Goal: Transaction & Acquisition: Subscribe to service/newsletter

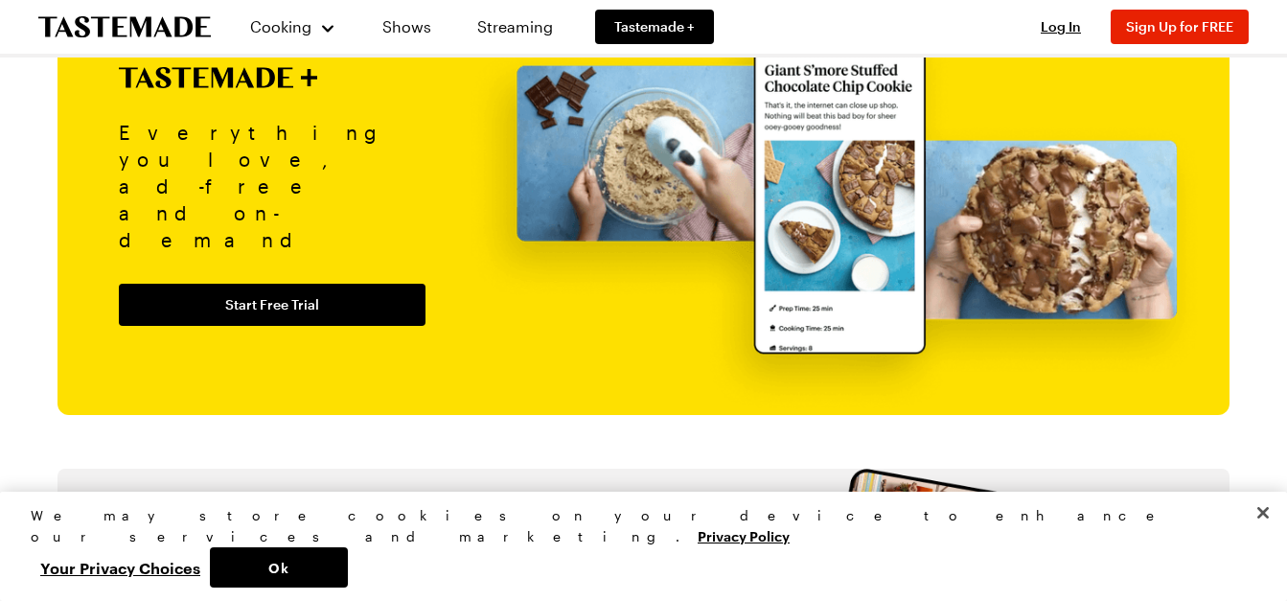
scroll to position [2231, 8]
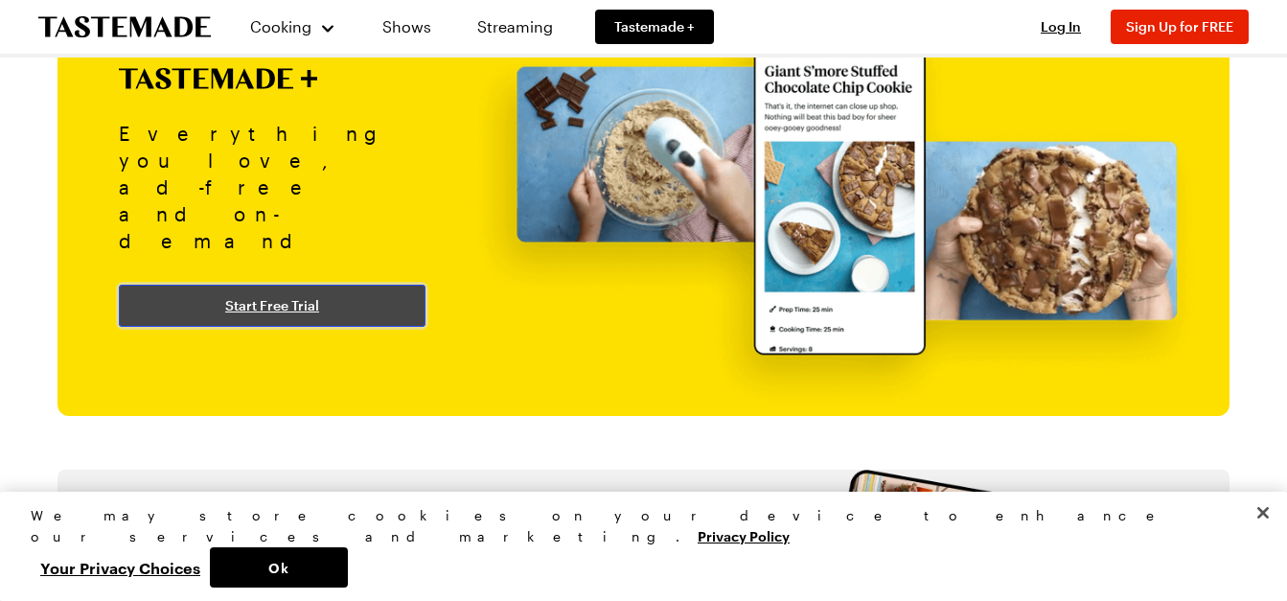
click at [365, 285] on link "Start Free Trial" at bounding box center [272, 306] width 307 height 42
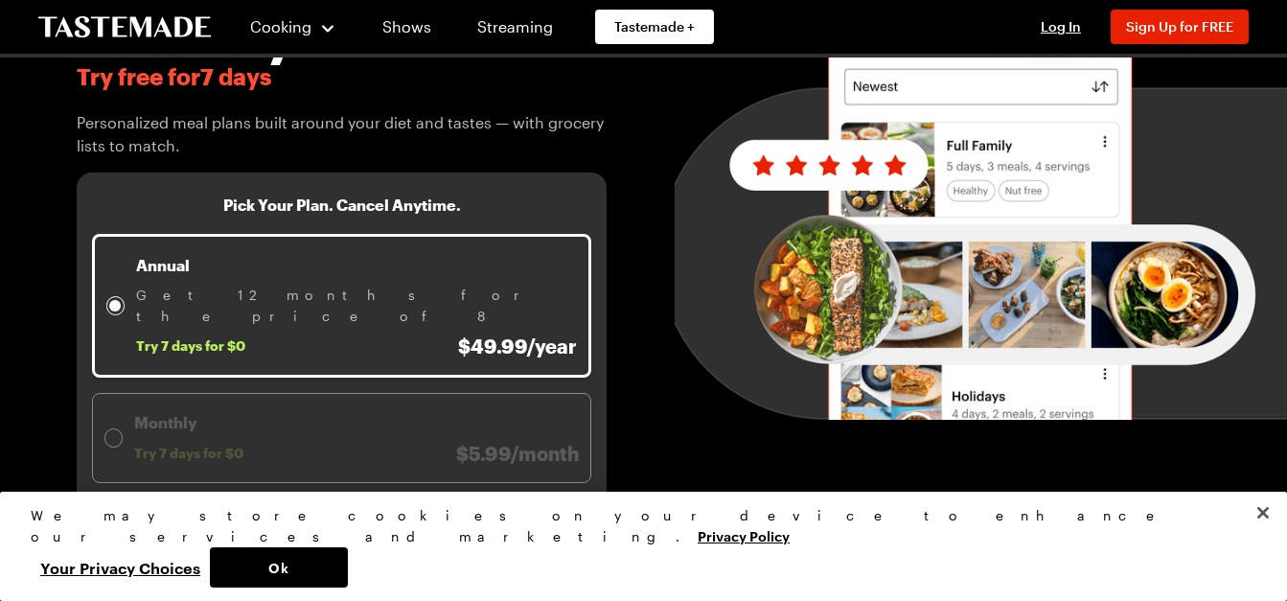
scroll to position [217, 0]
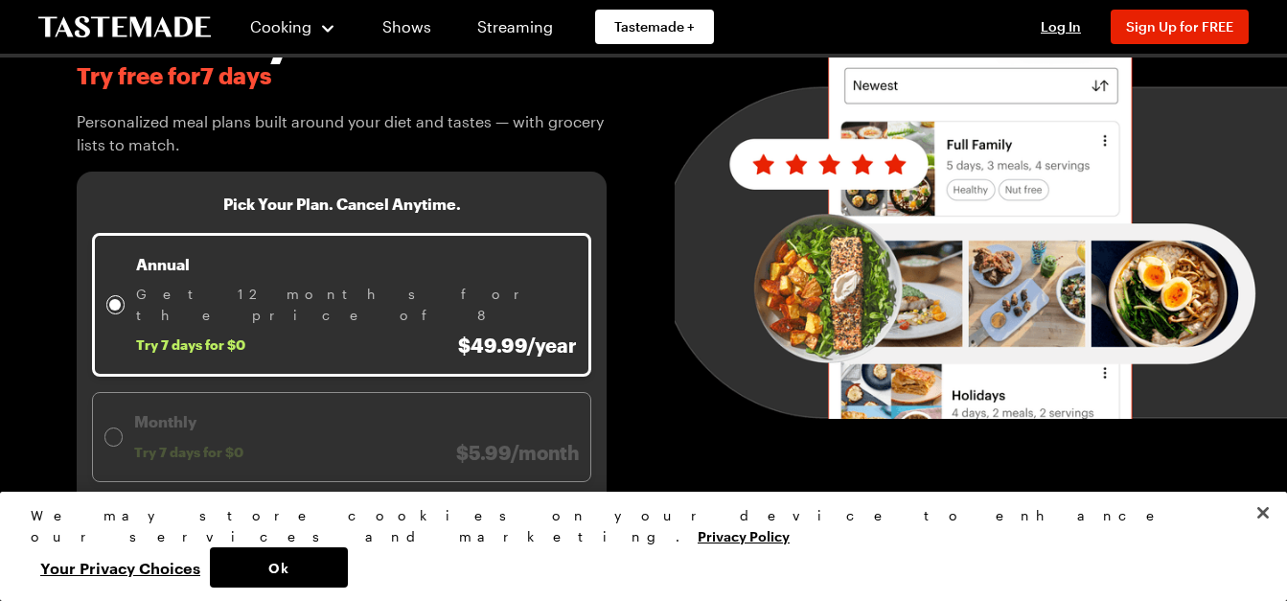
click at [351, 441] on span "Try 7 days for $0 $5.99/month" at bounding box center [356, 452] width 445 height 23
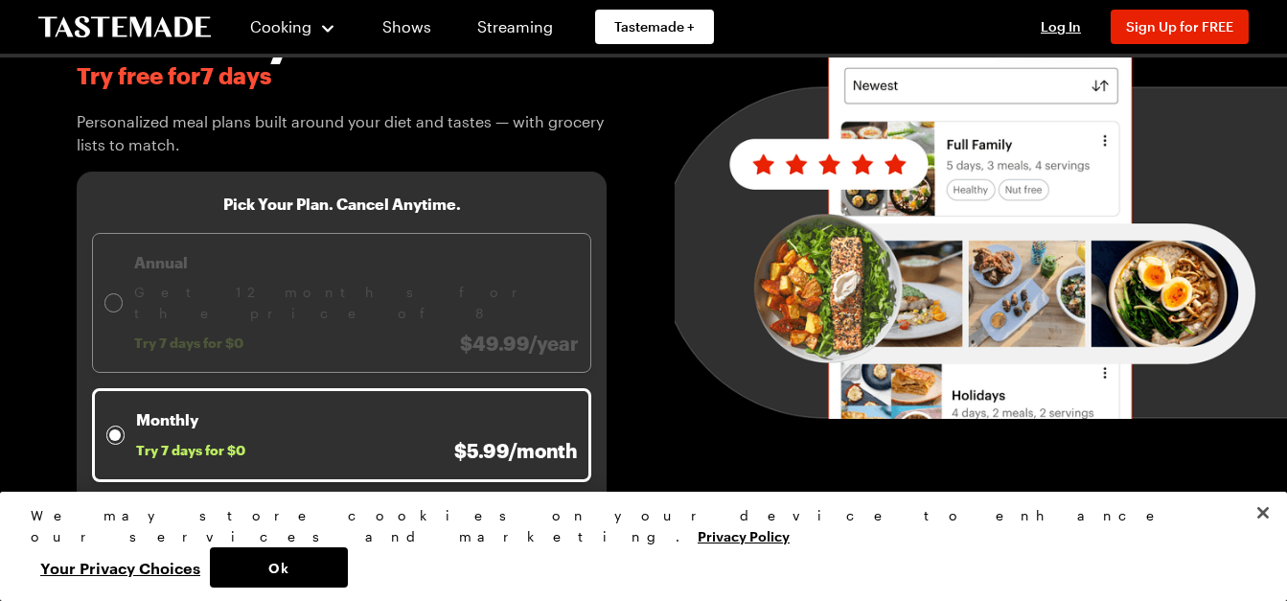
click at [369, 331] on span "Try 7 days for $0 $49.99/year" at bounding box center [356, 342] width 445 height 23
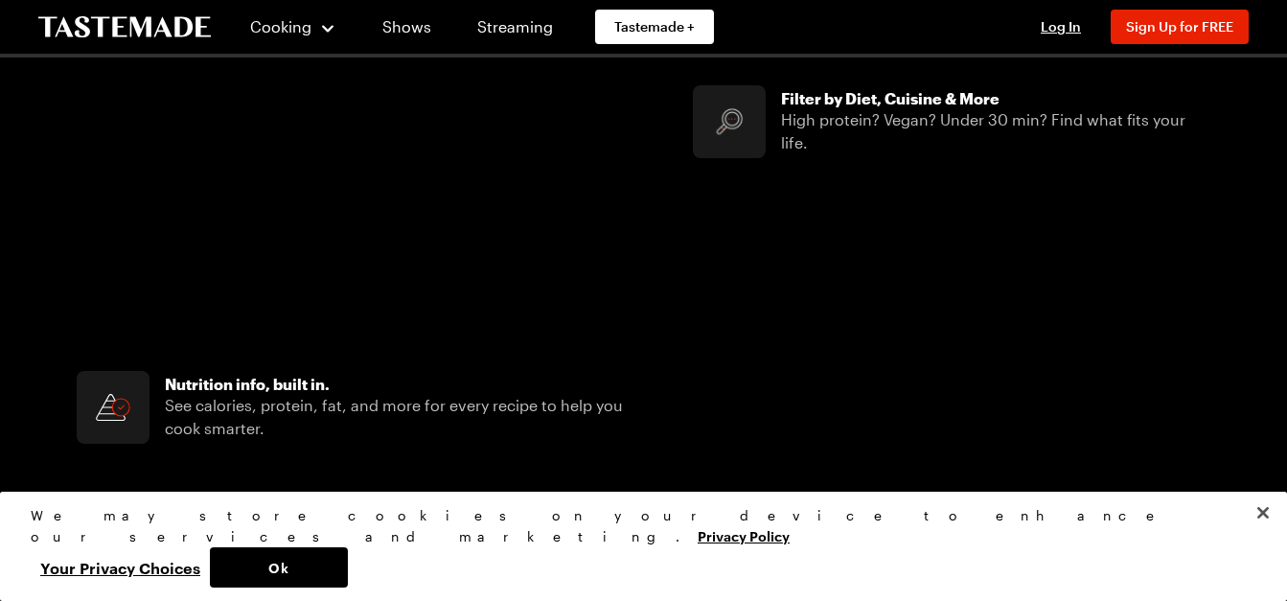
scroll to position [1541, 0]
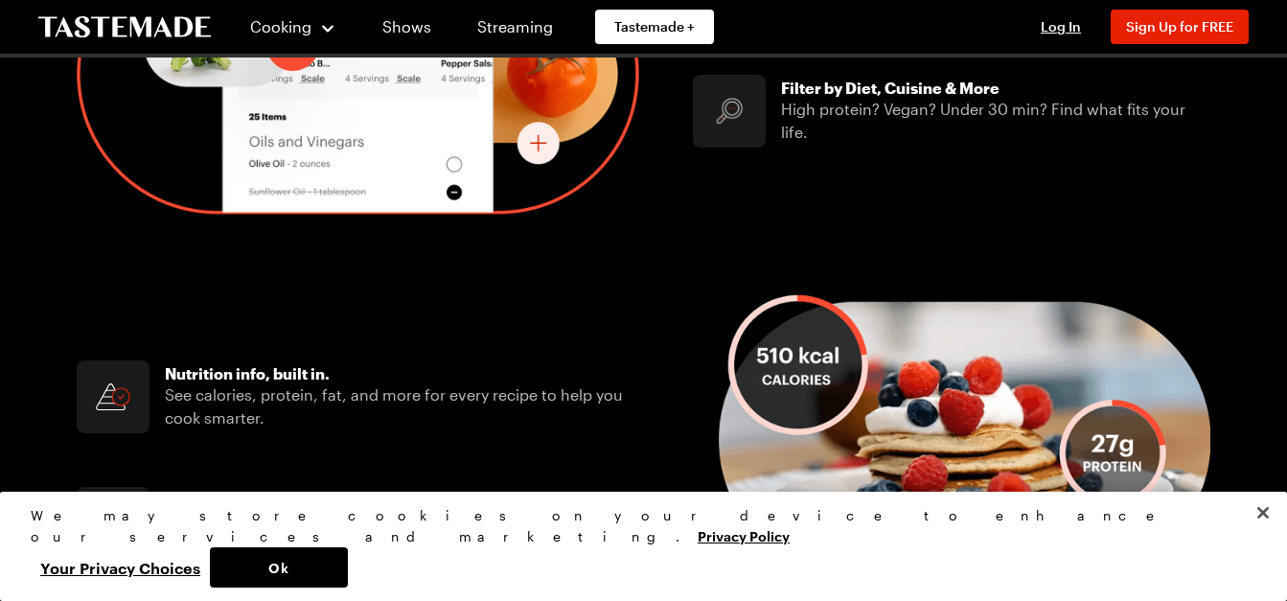
click at [369, 329] on div "Nutrition info, built in. See calories, protein, fat, and more for every recipe…" at bounding box center [643, 459] width 1133 height 335
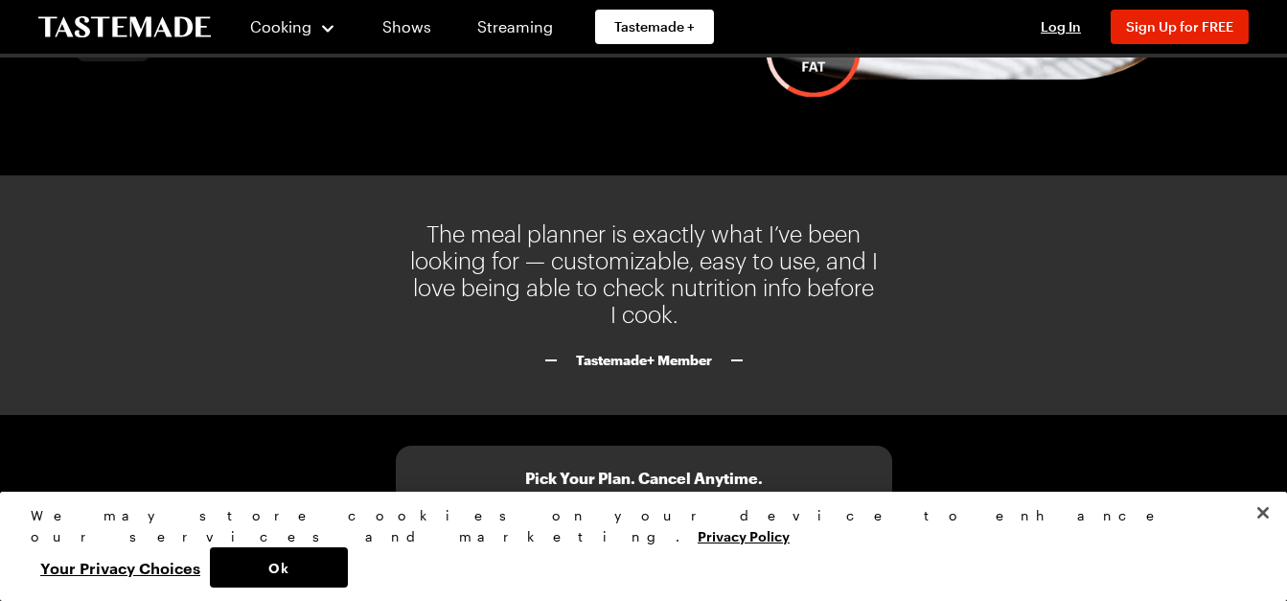
scroll to position [2066, 0]
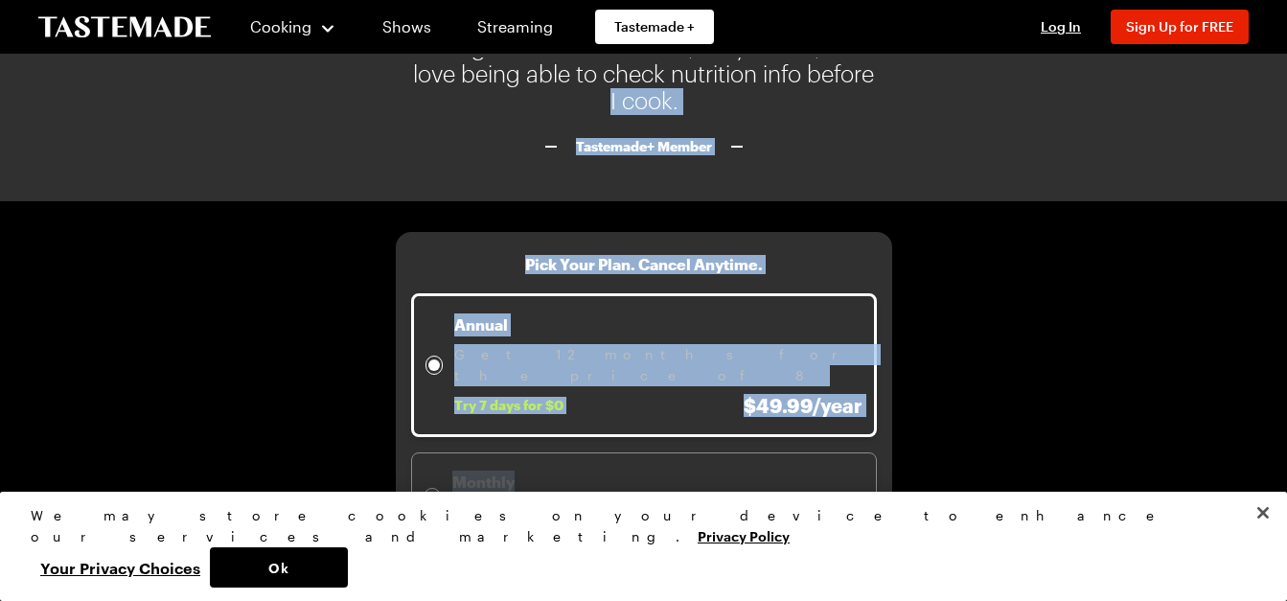
scroll to position [2346, 0]
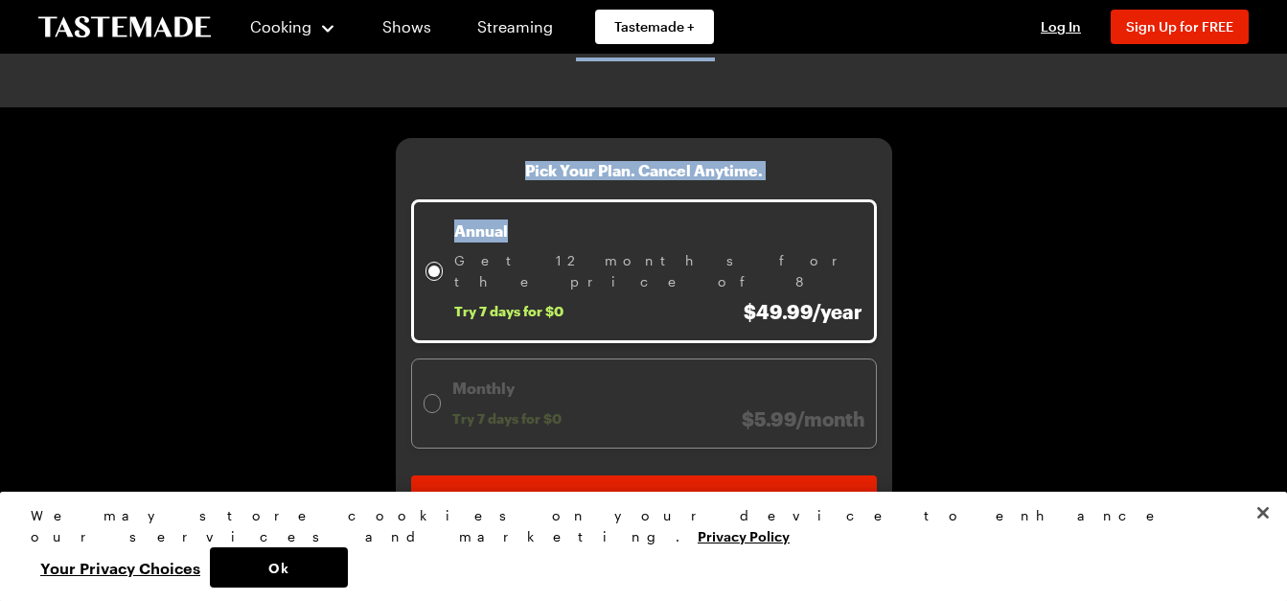
drag, startPoint x: 369, startPoint y: 329, endPoint x: 825, endPoint y: 173, distance: 481.7
click at [824, 173] on div "Pick Your Plan. Cancel Anytime. Annual Get 12 months for the price of 8 Try 7 d…" at bounding box center [644, 304] width 466 height 287
click at [742, 138] on section "Pick Your Plan. Cancel Anytime. Annual Get 12 months for the price of 8 Try 7 d…" at bounding box center [644, 343] width 496 height 410
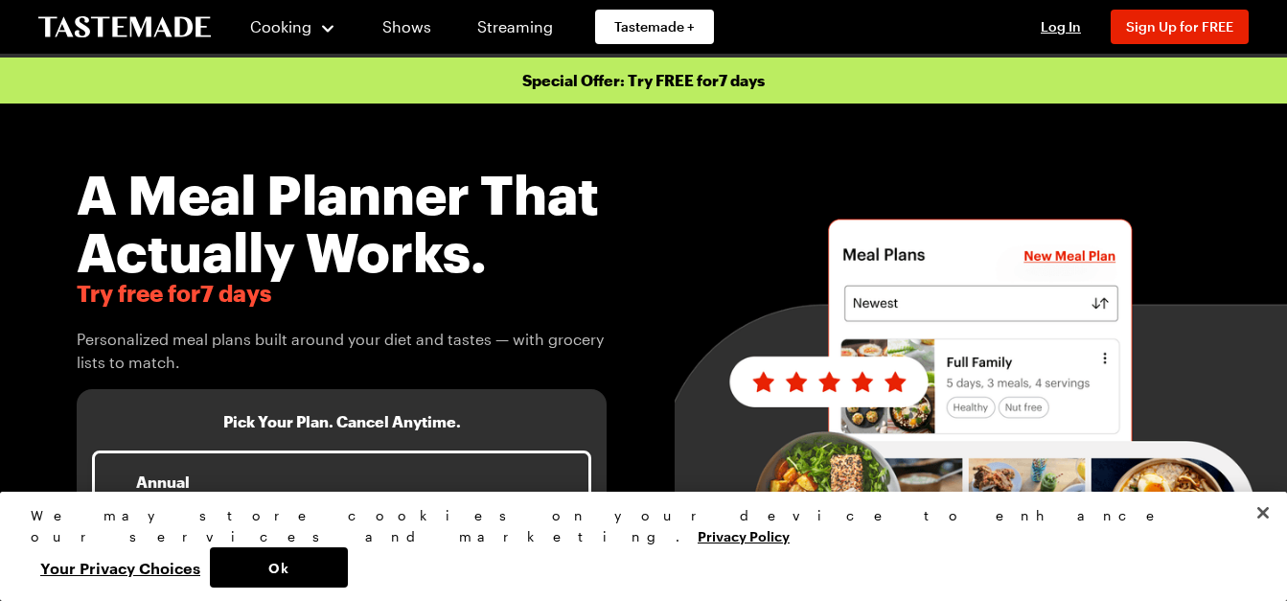
scroll to position [0, 8]
click at [614, 73] on p "Special Offer: Try FREE for 7 days" at bounding box center [643, 80] width 1287 height 46
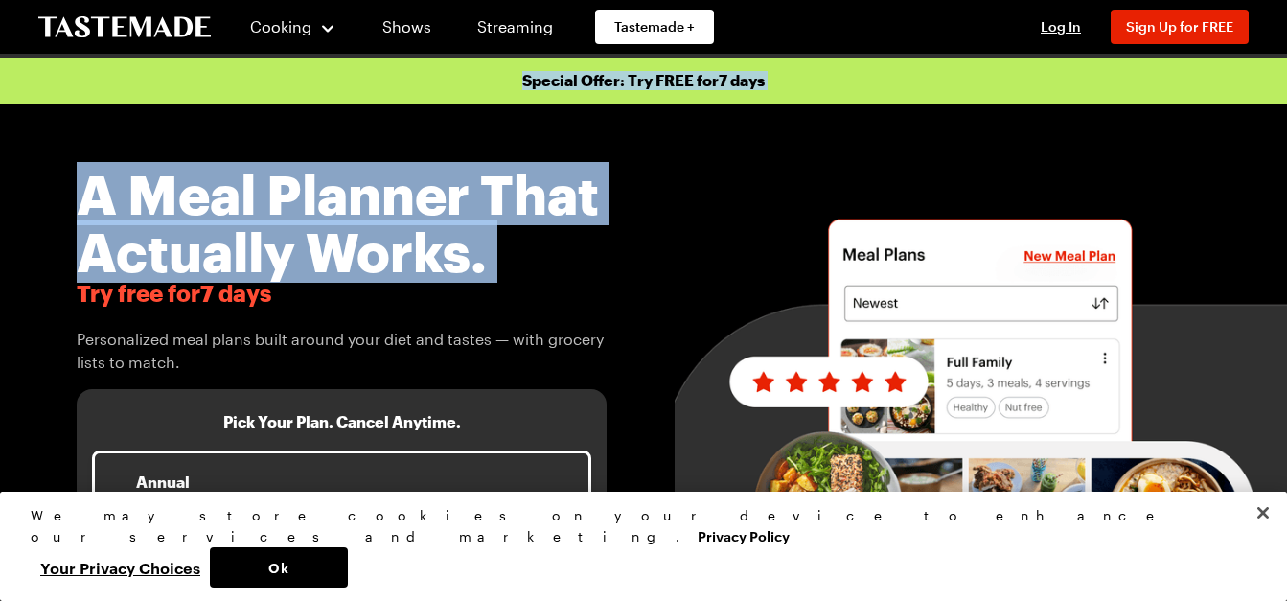
drag, startPoint x: 614, startPoint y: 73, endPoint x: 567, endPoint y: 113, distance: 61.8
click at [567, 113] on div "A Meal Planner That Actually Works. Try free for 7 days Personalized meal plans…" at bounding box center [643, 451] width 1287 height 696
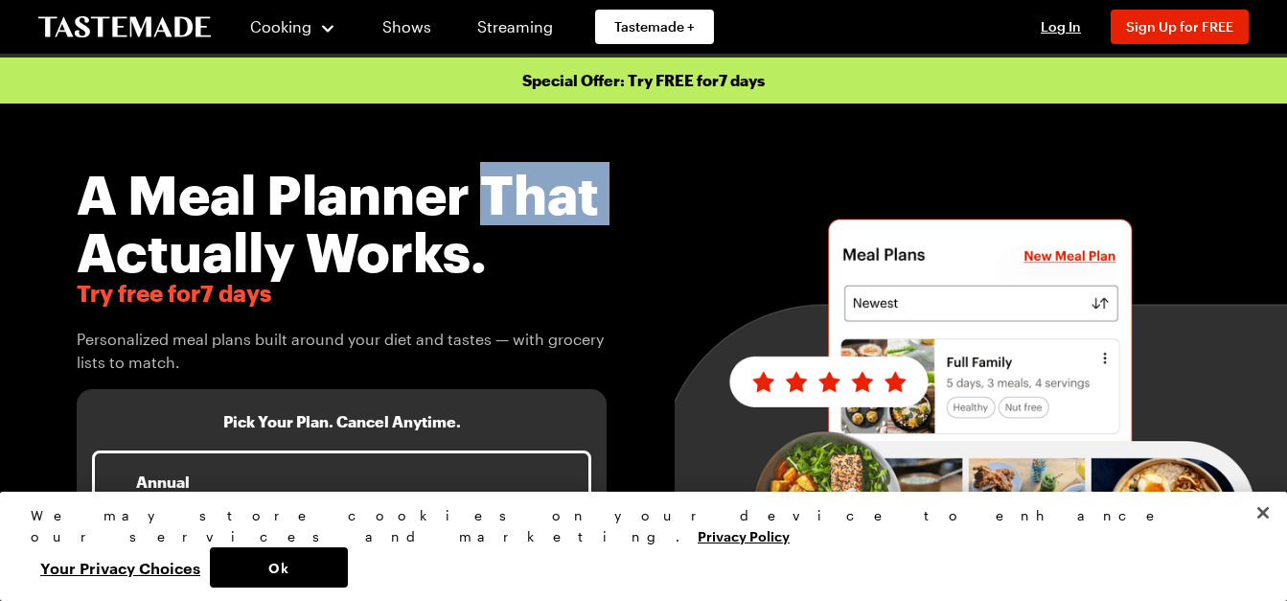
click at [567, 113] on div "A Meal Planner That Actually Works. Try free for 7 days Personalized meal plans…" at bounding box center [643, 451] width 1287 height 696
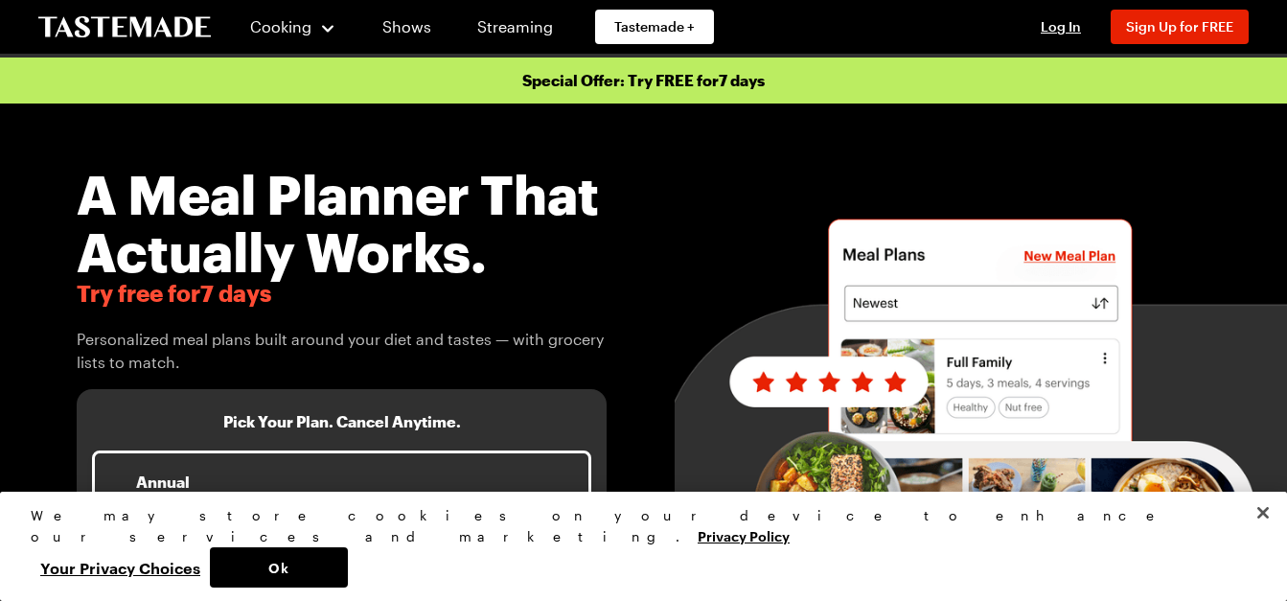
scroll to position [2, 0]
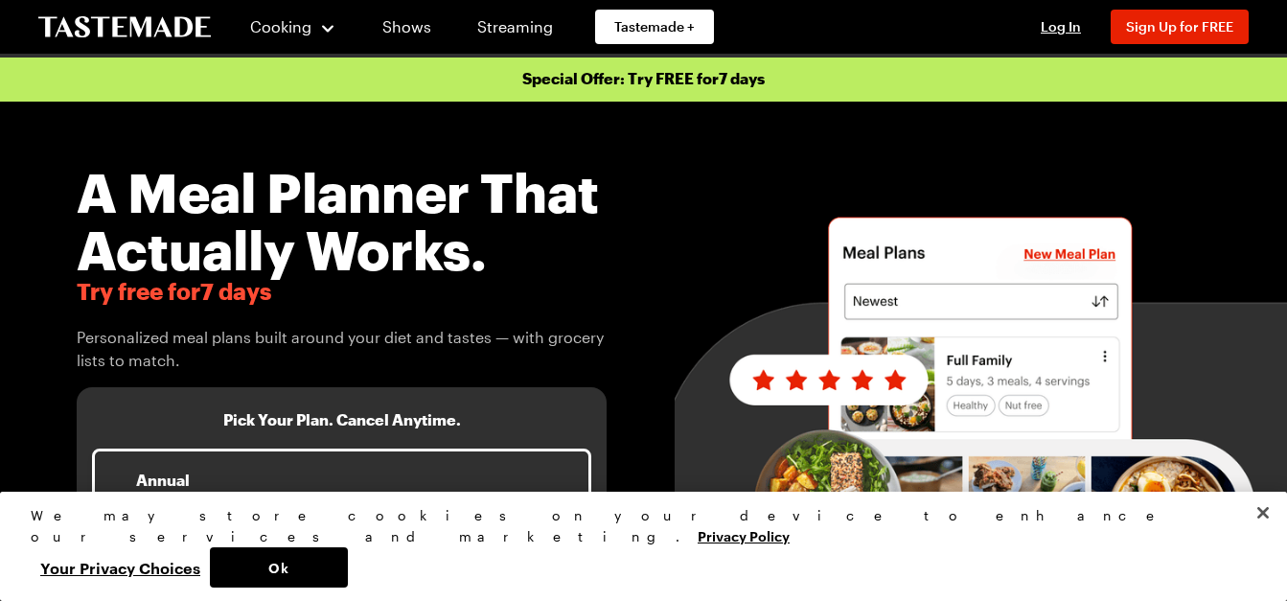
click at [564, 171] on h1 "A Meal Planner That Actually Works." at bounding box center [342, 220] width 530 height 115
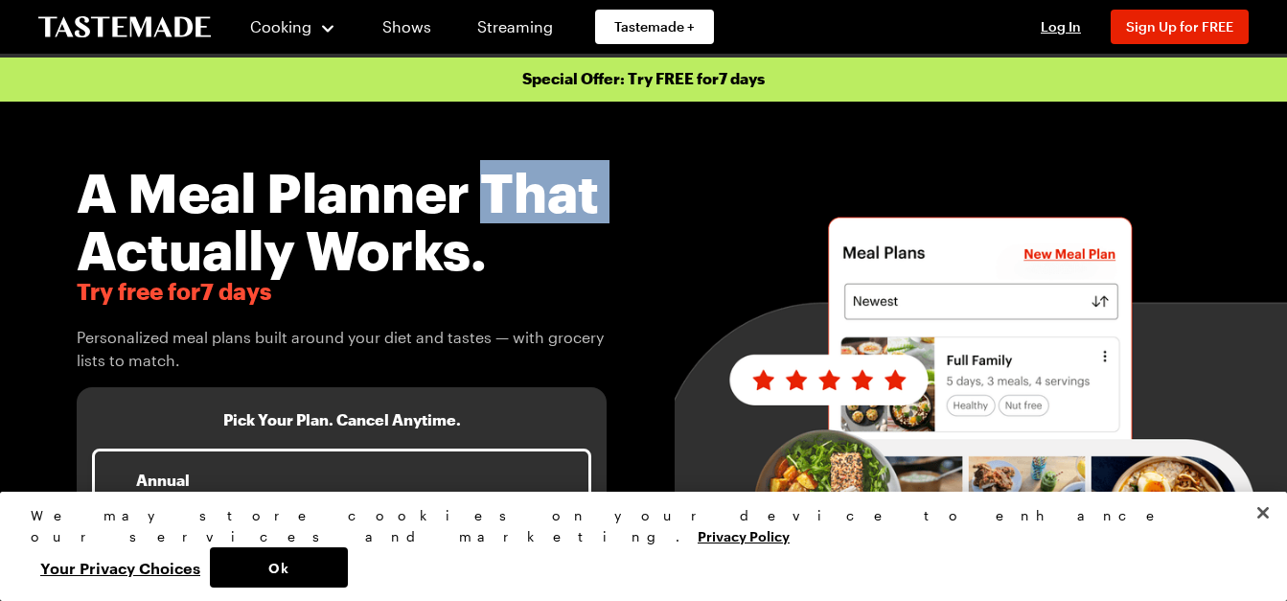
click at [564, 171] on h1 "A Meal Planner That Actually Works." at bounding box center [342, 220] width 530 height 115
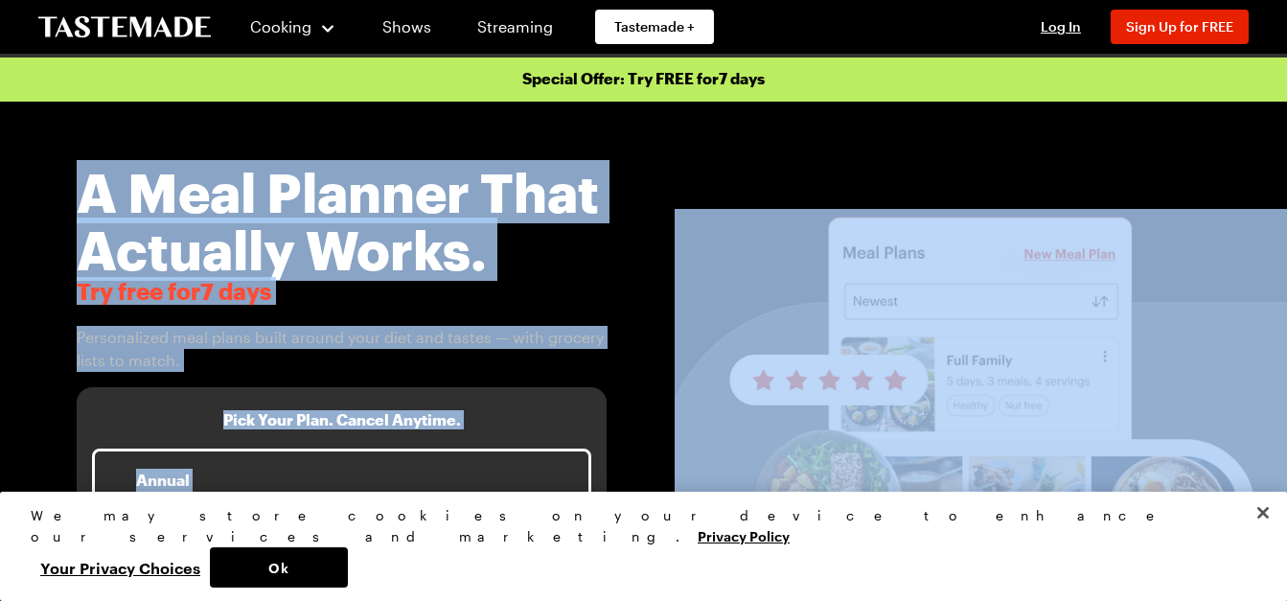
drag, startPoint x: 564, startPoint y: 171, endPoint x: 642, endPoint y: 381, distance: 224.6
click at [642, 381] on div "A Meal Planner That Actually Works. Try free for 7 days Personalized meal plans…" at bounding box center [643, 450] width 1287 height 696
drag, startPoint x: 642, startPoint y: 381, endPoint x: 571, endPoint y: 345, distance: 79.7
click at [571, 345] on span "Personalized meal plans built around your diet and tastes — with grocery lists …" at bounding box center [342, 349] width 530 height 46
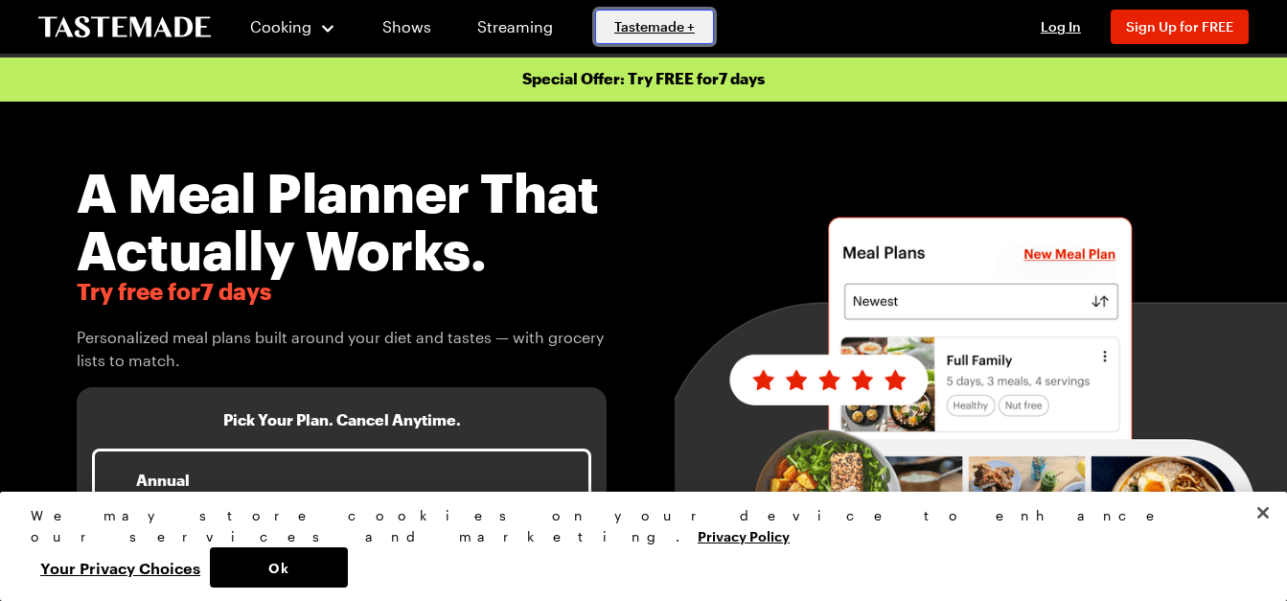
click at [651, 28] on span "Tastemade +" at bounding box center [654, 26] width 80 height 19
